Goal: Information Seeking & Learning: Learn about a topic

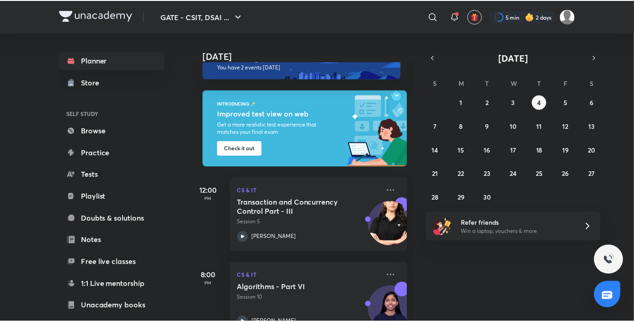
scroll to position [23, 0]
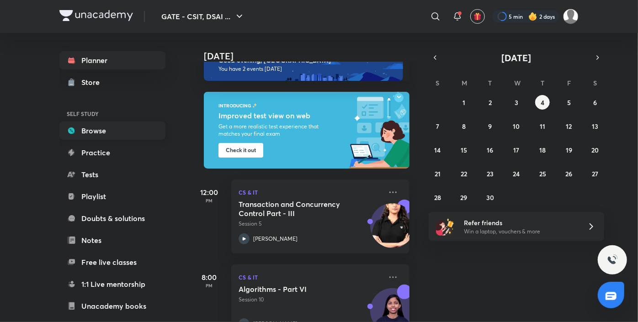
click at [102, 126] on link "Browse" at bounding box center [112, 131] width 106 height 18
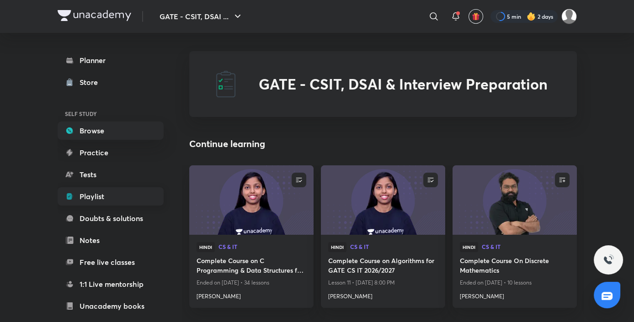
click at [114, 198] on link "Playlist" at bounding box center [111, 196] width 106 height 18
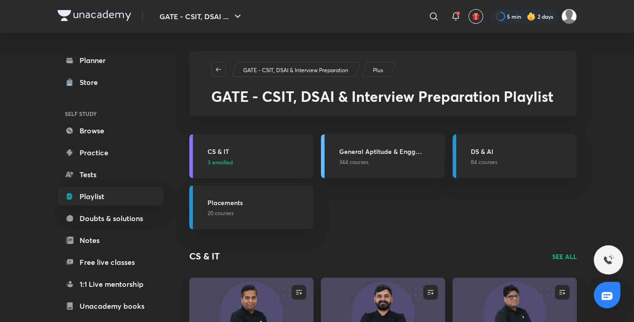
click at [260, 158] on p "3 enrolled" at bounding box center [257, 162] width 101 height 8
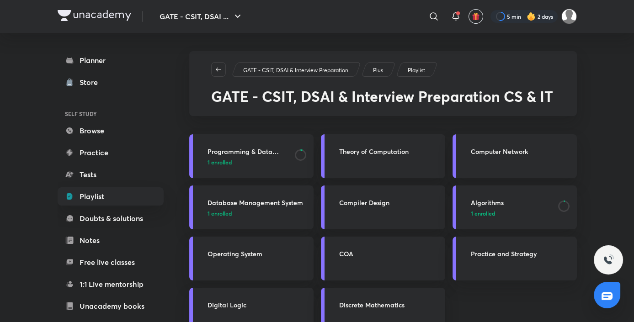
click at [260, 158] on p "1 enrolled" at bounding box center [248, 162] width 82 height 8
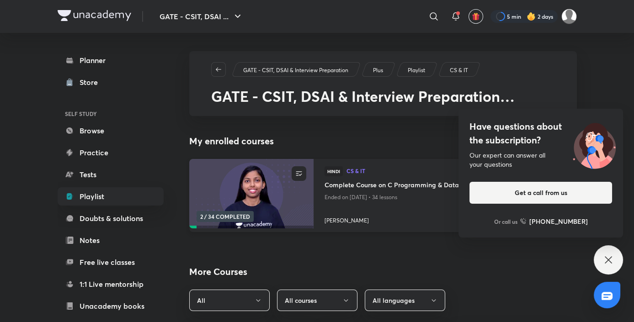
click at [275, 197] on img at bounding box center [251, 194] width 127 height 71
click at [614, 265] on div "Have questions about the subscription? Our expert can answer all your questions…" at bounding box center [608, 259] width 29 height 29
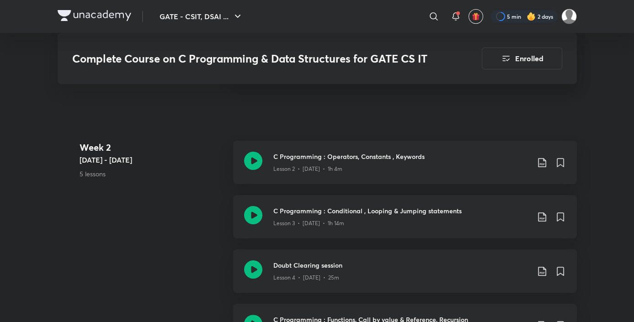
scroll to position [605, 0]
click at [253, 215] on icon at bounding box center [253, 215] width 18 height 18
